Goal: Ask a question: Seek information or help from site administrators or community

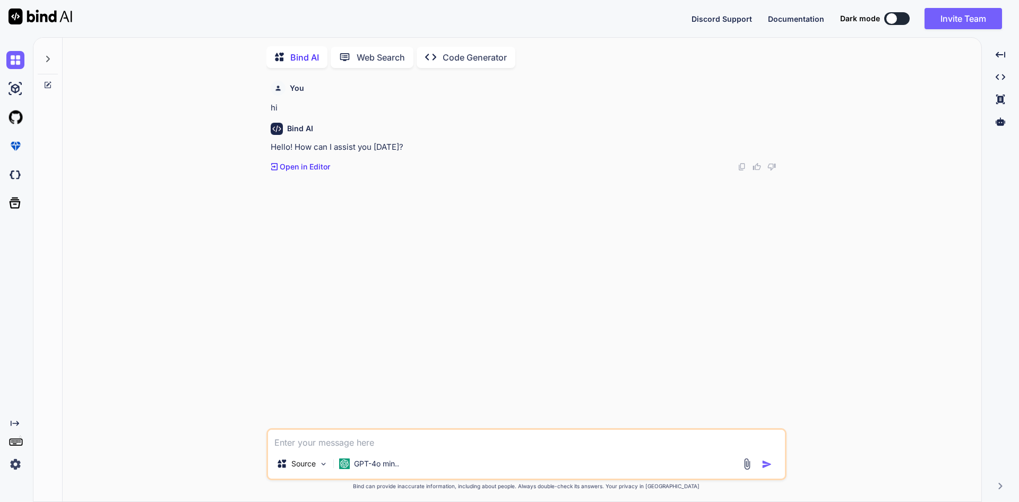
click at [316, 440] on textarea at bounding box center [526, 439] width 517 height 19
click at [318, 437] on textarea "how to" at bounding box center [526, 437] width 517 height 19
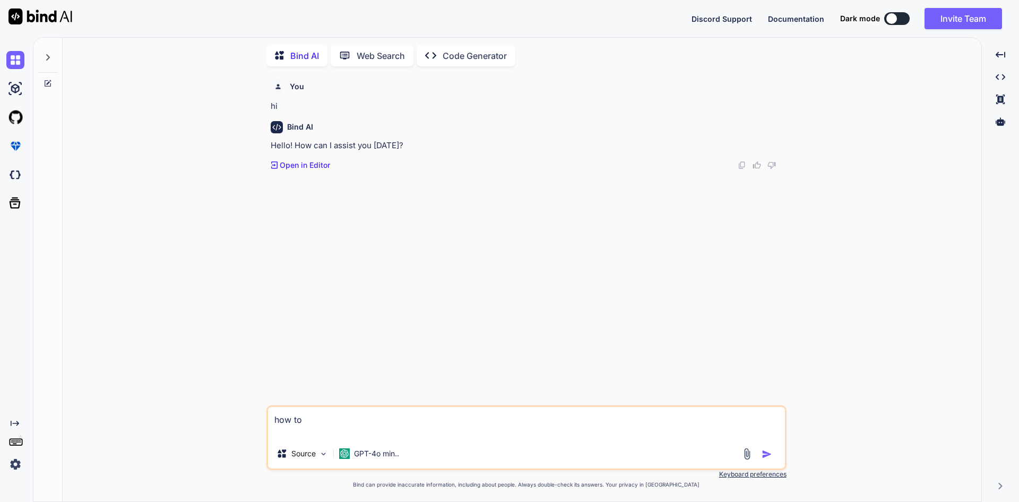
paste textarea "python manage.py makemigrations"
type textarea "python manage.py makemigrations how to make migration for particular app in [GE…"
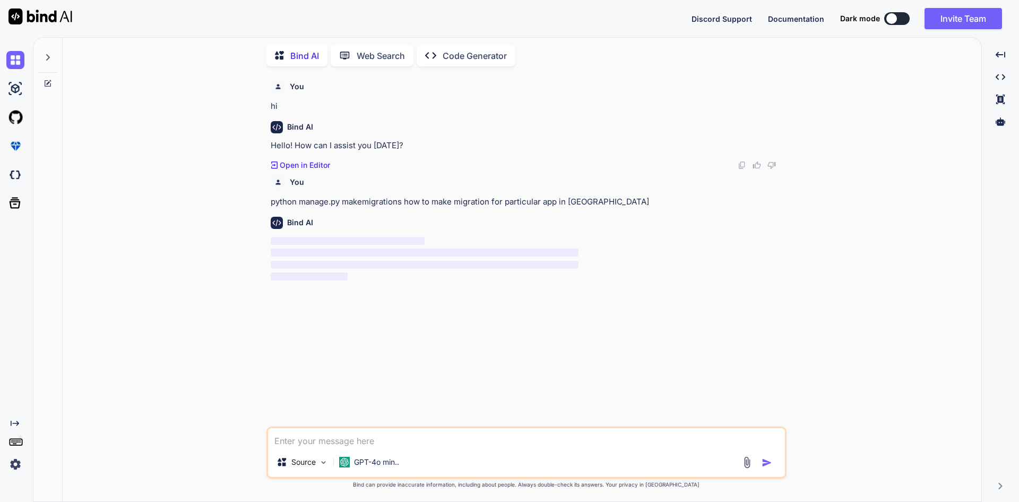
click at [364, 203] on p "python manage.py makemigrations how to make migration for particular app in [GE…" at bounding box center [528, 202] width 514 height 12
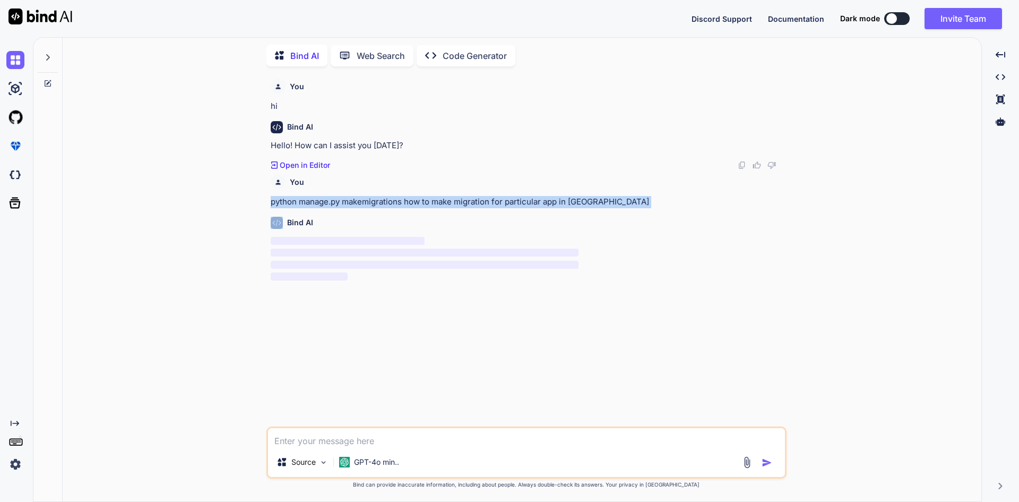
click at [364, 203] on p "python manage.py makemigrations how to make migration for particular app in [GE…" at bounding box center [528, 202] width 514 height 12
copy p "python manage.py makemigrations how to make migration for particular app in [GE…"
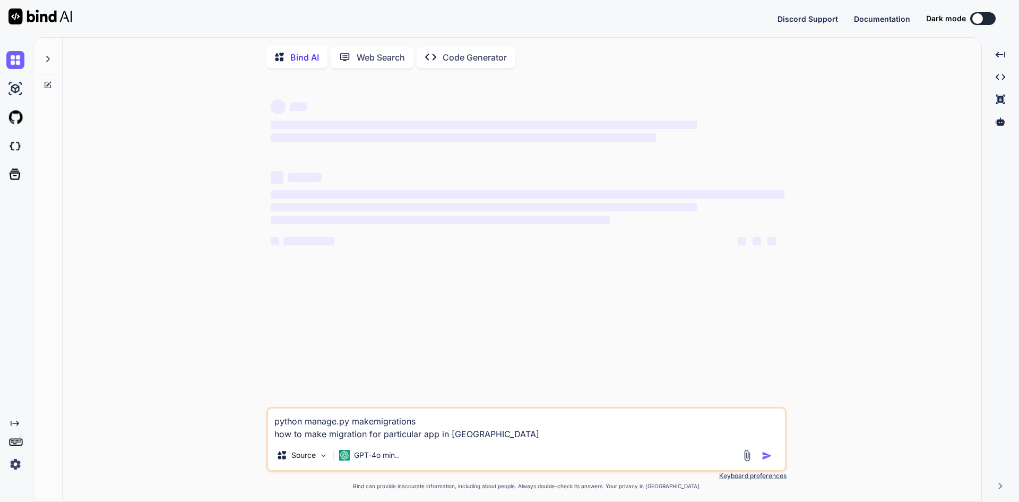
type textarea "x"
click at [380, 230] on div "‌ ‌ ‌ ‌ ‌ ‌ ‌ ‌ ‌ ‌" at bounding box center [528, 212] width 514 height 95
click at [366, 66] on div "Web Search" at bounding box center [372, 57] width 83 height 21
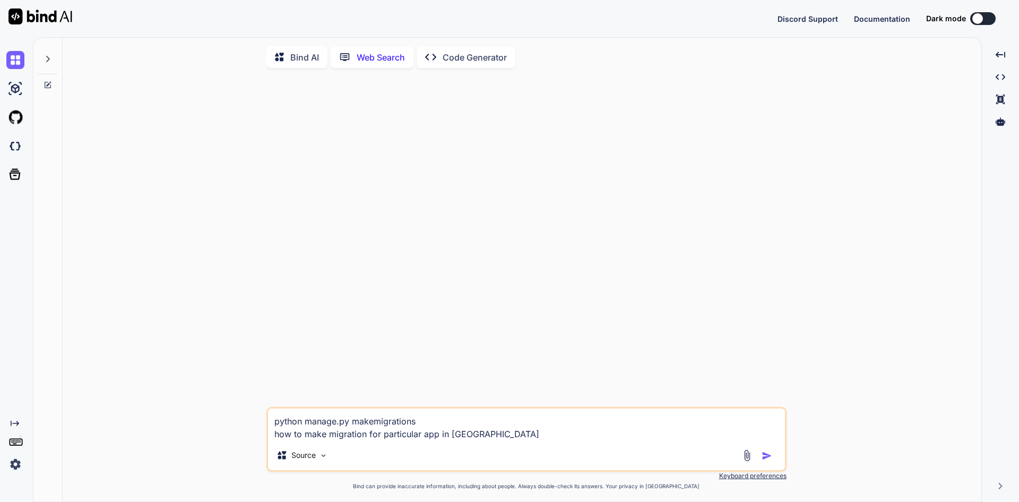
click at [372, 57] on p "Web Search" at bounding box center [381, 57] width 48 height 13
click at [291, 56] on p "Bind AI" at bounding box center [304, 55] width 29 height 13
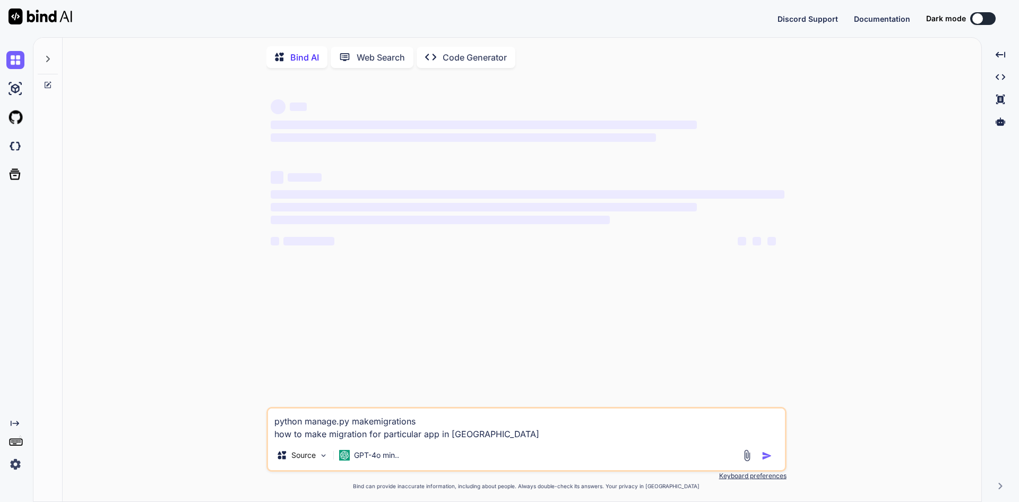
click at [291, 56] on p "Bind AI" at bounding box center [304, 57] width 29 height 13
type textarea "x"
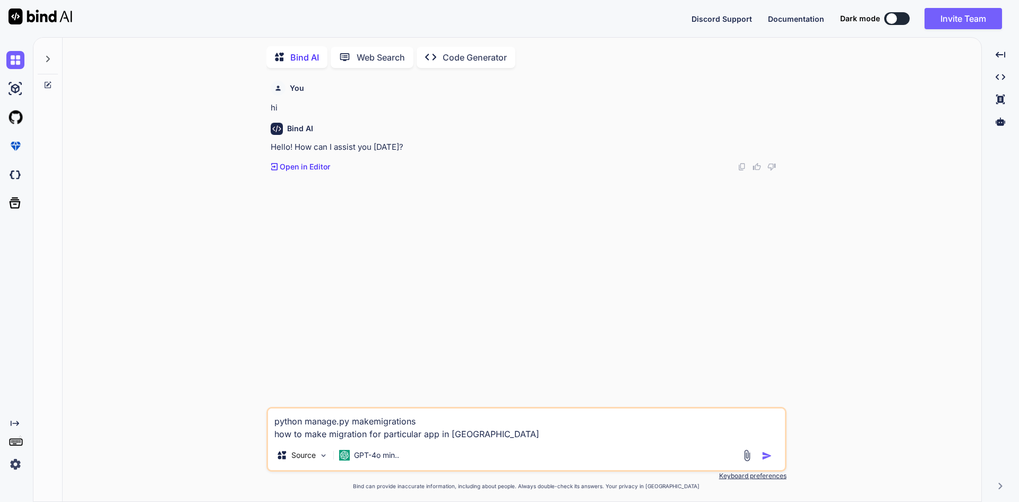
scroll to position [4, 0]
click at [492, 424] on textarea "python manage.py makemigrations how to make migration for particular app in [GE…" at bounding box center [526, 423] width 517 height 32
click at [766, 451] on img "button" at bounding box center [767, 454] width 11 height 11
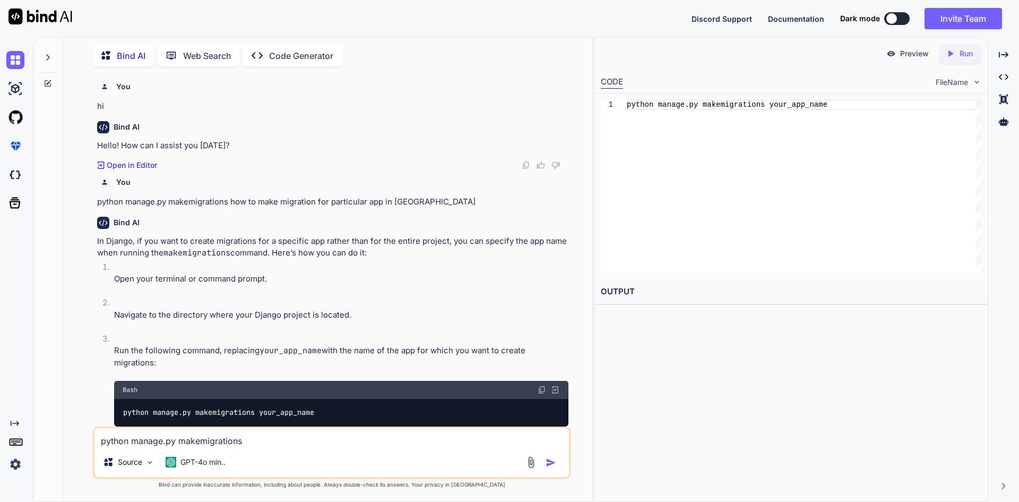
scroll to position [0, 0]
drag, startPoint x: 828, startPoint y: 105, endPoint x: 640, endPoint y: 105, distance: 188.0
click at [640, 105] on div "python manage.py makemigrations your_app_name" at bounding box center [804, 186] width 355 height 173
type textarea "python manage.py makemigrations your_app_name"
